Goal: Check status: Check status

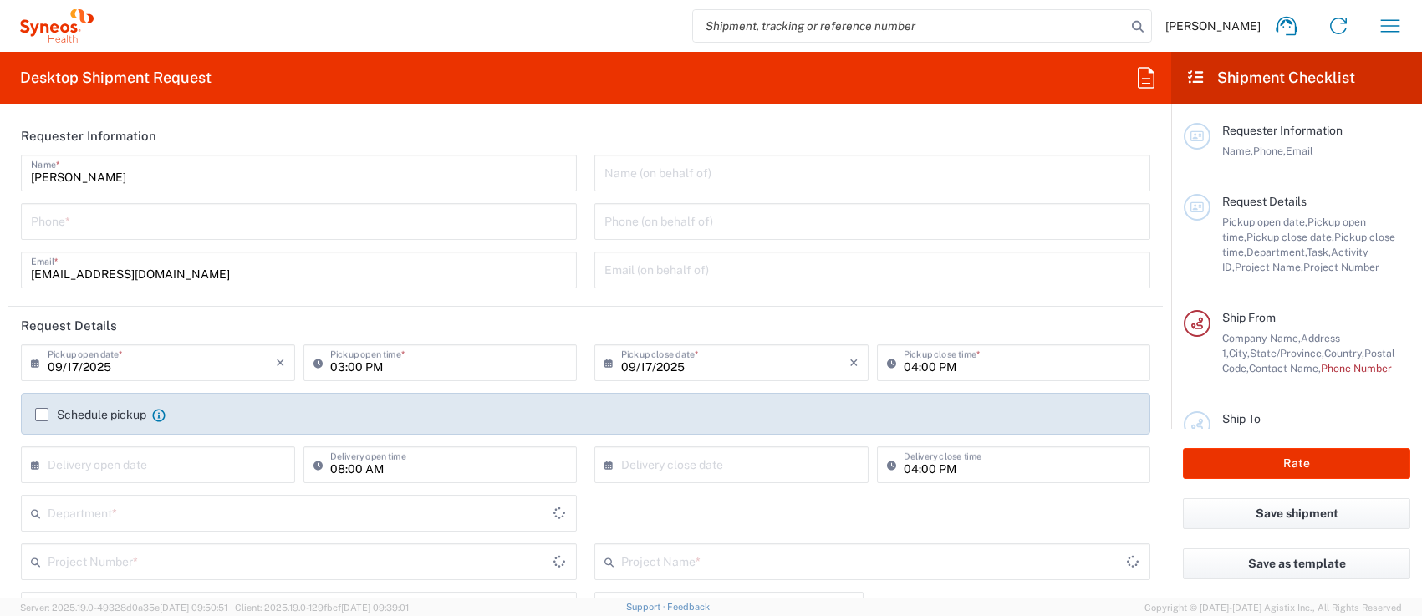
type input "New York"
type input "United States"
type input "Chamberlain Communications LLC-New York US"
click at [1383, 23] on icon "button" at bounding box center [1390, 26] width 27 height 27
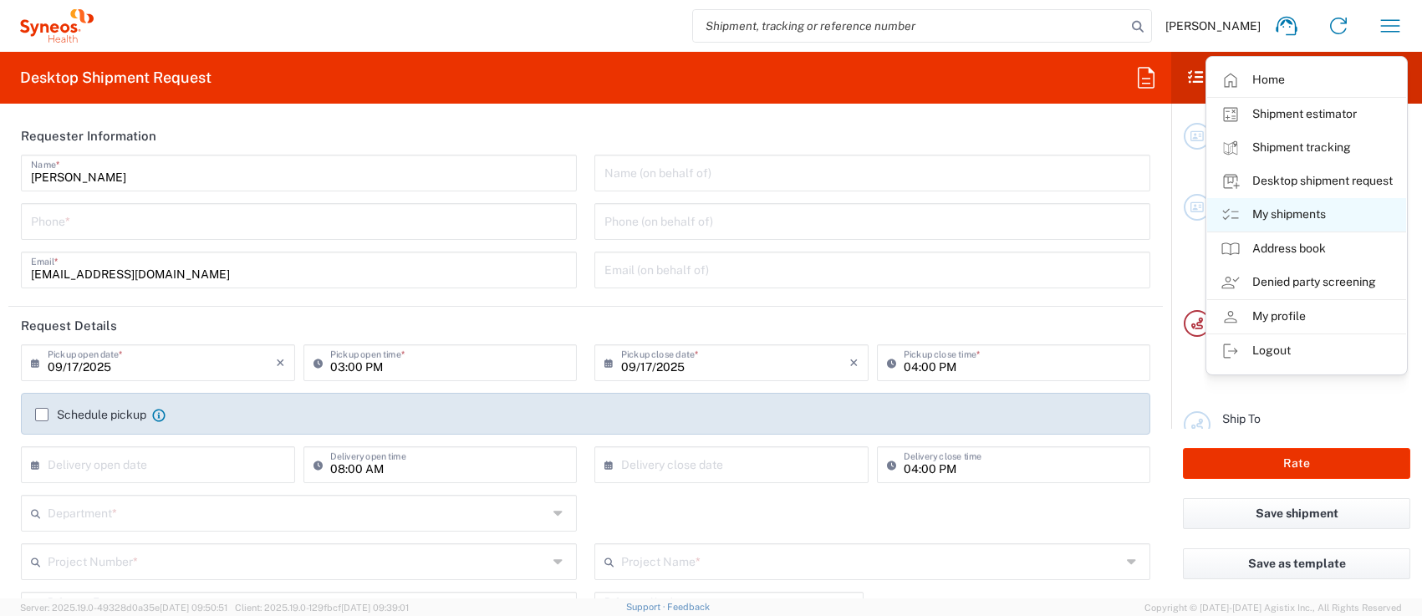
click at [1306, 207] on link "My shipments" at bounding box center [1306, 214] width 199 height 33
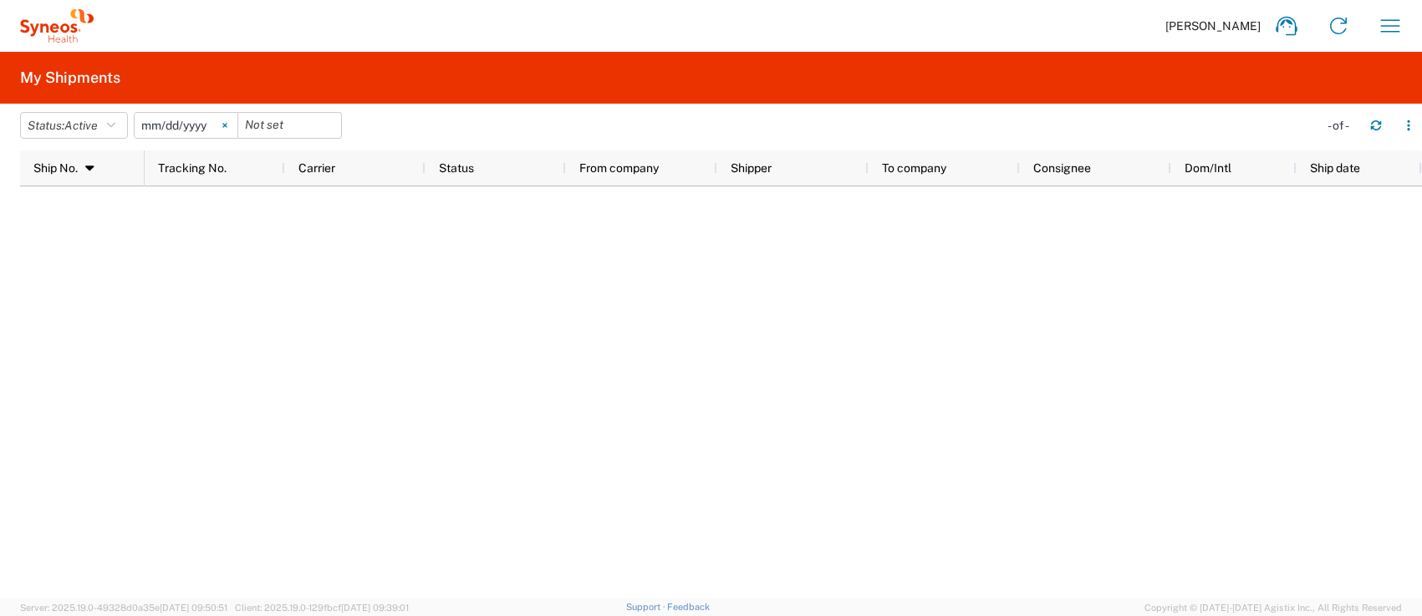
click at [227, 124] on icon at bounding box center [224, 125] width 5 height 5
click at [42, 135] on button "Status: Active" at bounding box center [74, 125] width 108 height 27
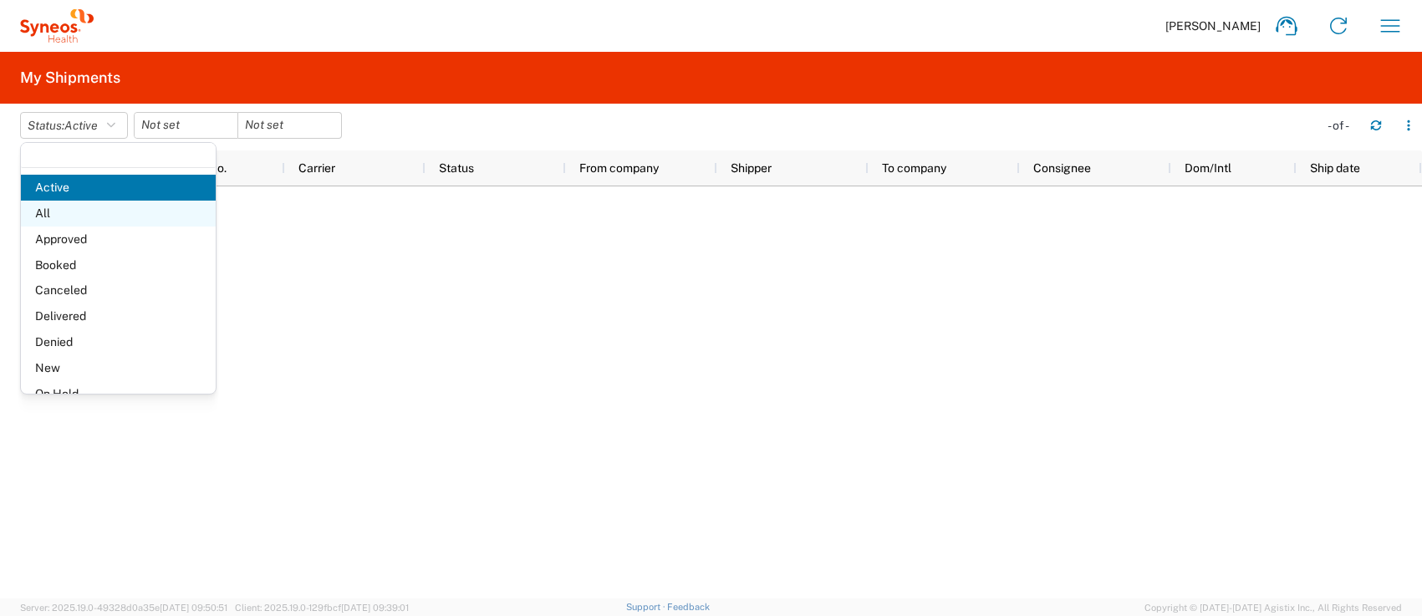
click at [32, 201] on span "All" at bounding box center [118, 214] width 195 height 26
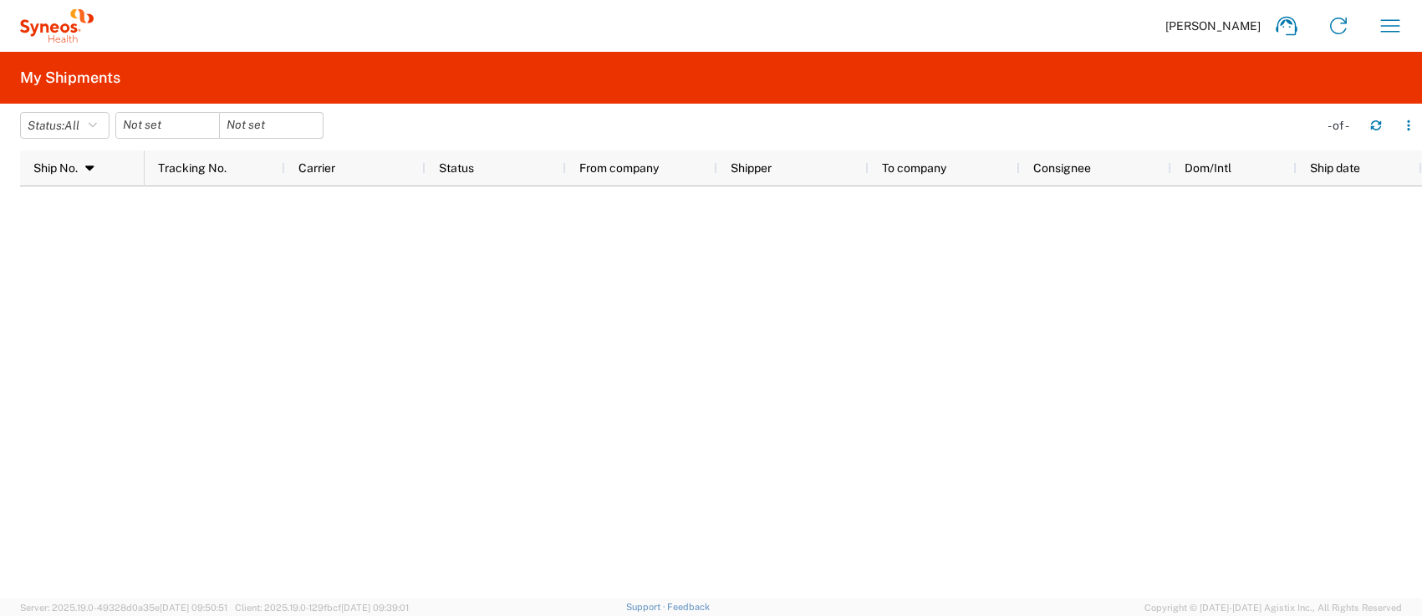
click at [500, 334] on div at bounding box center [784, 392] width 1278 height 412
click at [492, 344] on div at bounding box center [784, 392] width 1278 height 412
click at [498, 339] on div at bounding box center [784, 392] width 1278 height 412
click at [496, 342] on div at bounding box center [784, 392] width 1278 height 412
click at [491, 350] on div at bounding box center [784, 392] width 1278 height 412
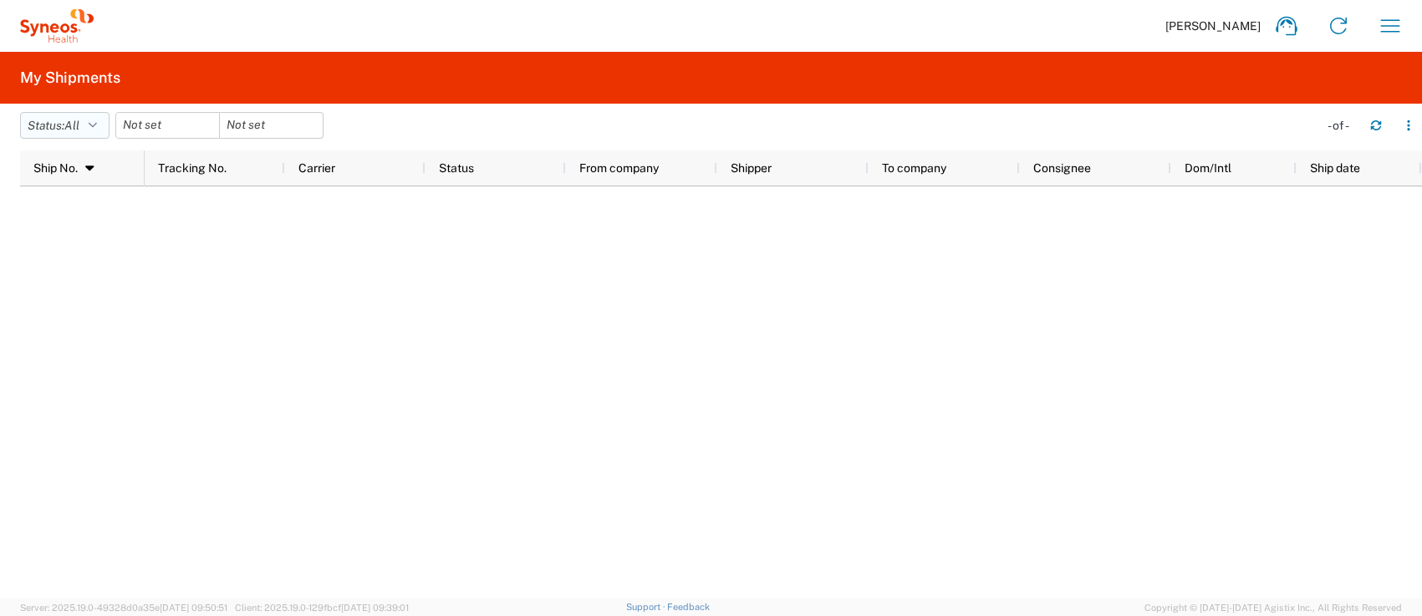
click at [97, 125] on icon "button" at bounding box center [93, 126] width 8 height 12
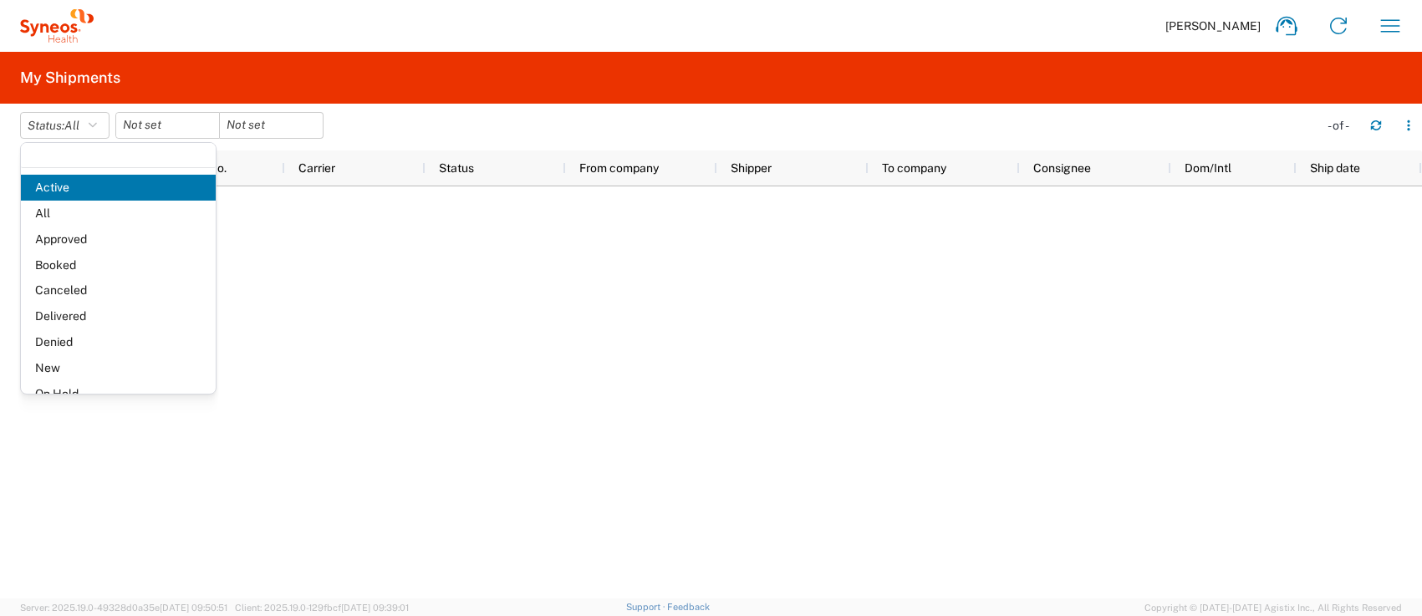
click at [78, 267] on span "Booked" at bounding box center [118, 266] width 195 height 26
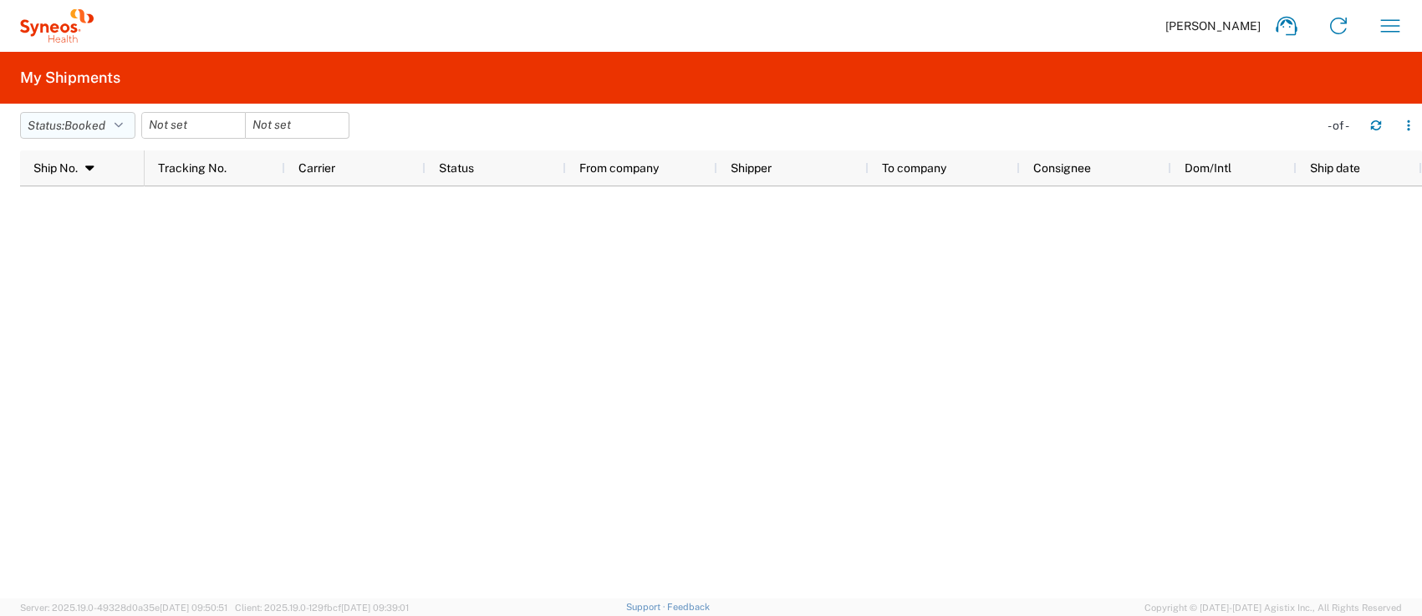
click at [134, 125] on button "Status: Booked" at bounding box center [77, 125] width 115 height 27
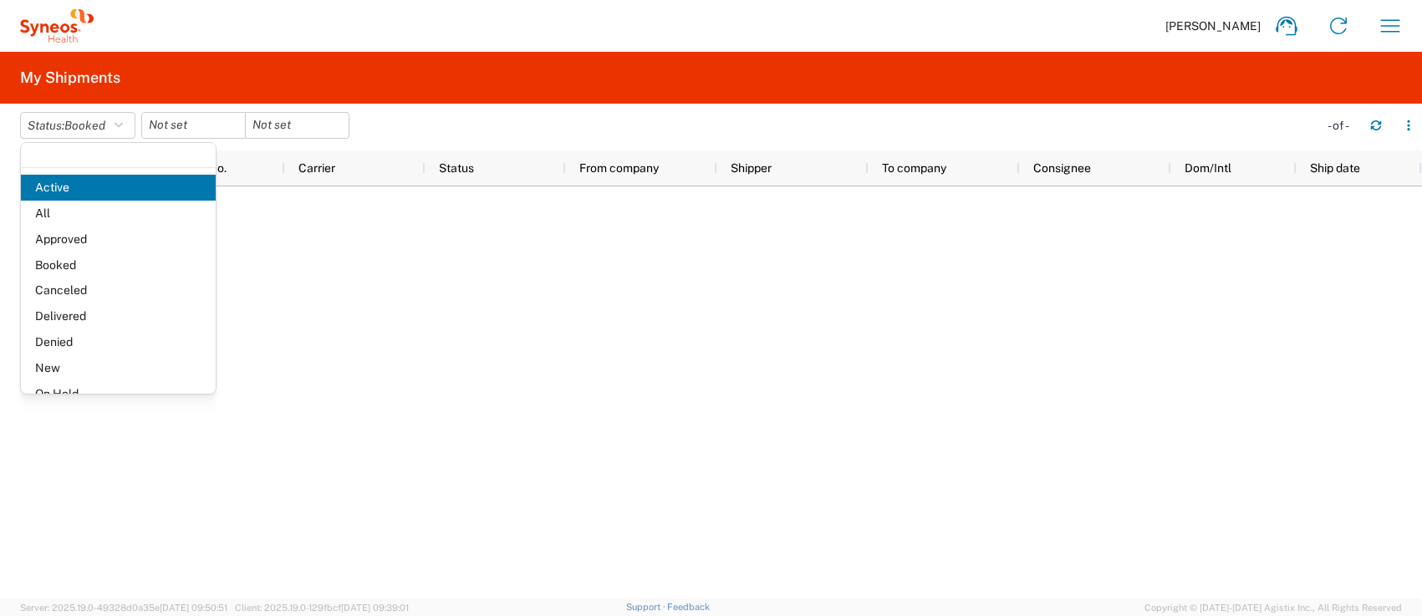
click at [110, 315] on span "Delivered" at bounding box center [118, 317] width 195 height 26
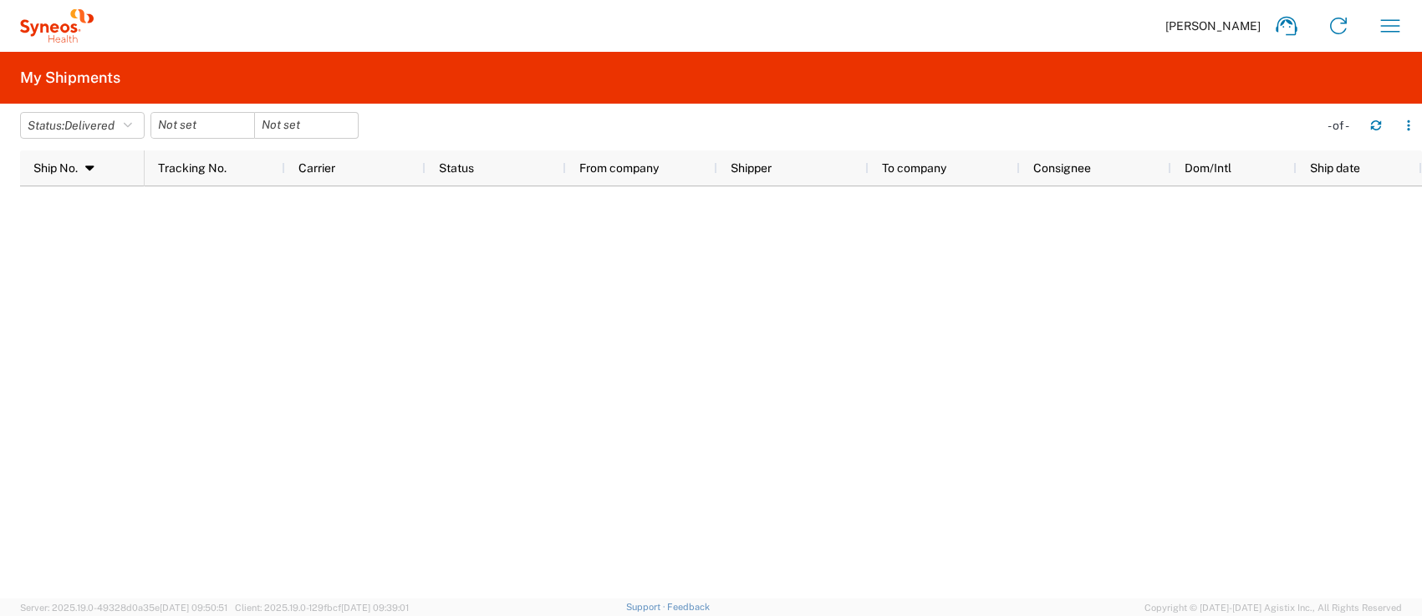
drag, startPoint x: 564, startPoint y: 370, endPoint x: 690, endPoint y: 314, distance: 138.1
click at [589, 353] on div at bounding box center [784, 392] width 1278 height 412
click at [1077, 126] on agx-table-filter-chips "Status: Delivered Active All Approved Booked Canceled Delivered Denied New On H…" at bounding box center [665, 131] width 1290 height 38
